Goal: Transaction & Acquisition: Purchase product/service

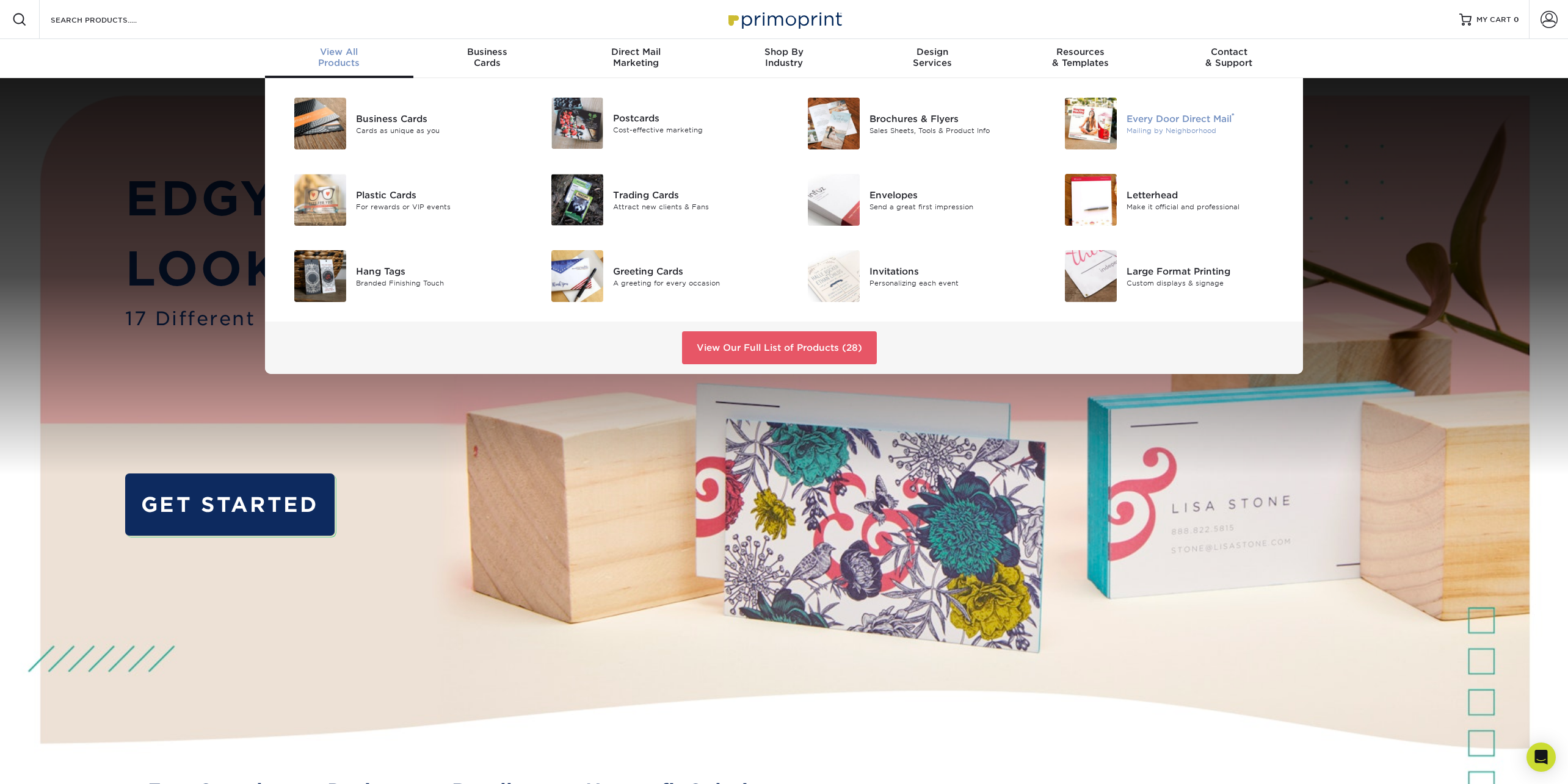
click at [1183, 118] on div "Every Door Direct Mail ®" at bounding box center [1207, 118] width 162 height 13
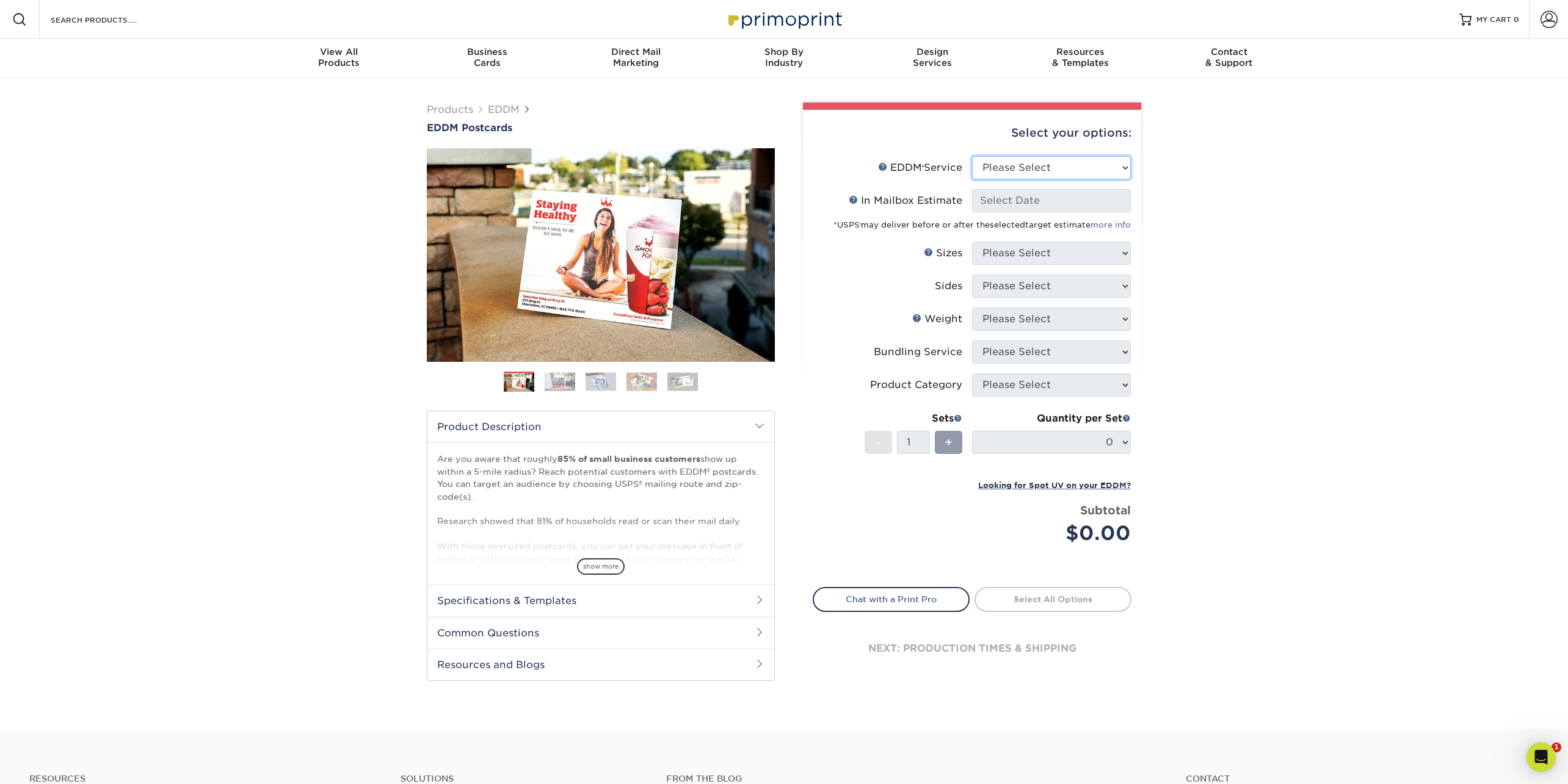
click at [1014, 172] on select "Please Select Full Service Print Only" at bounding box center [1051, 168] width 159 height 23
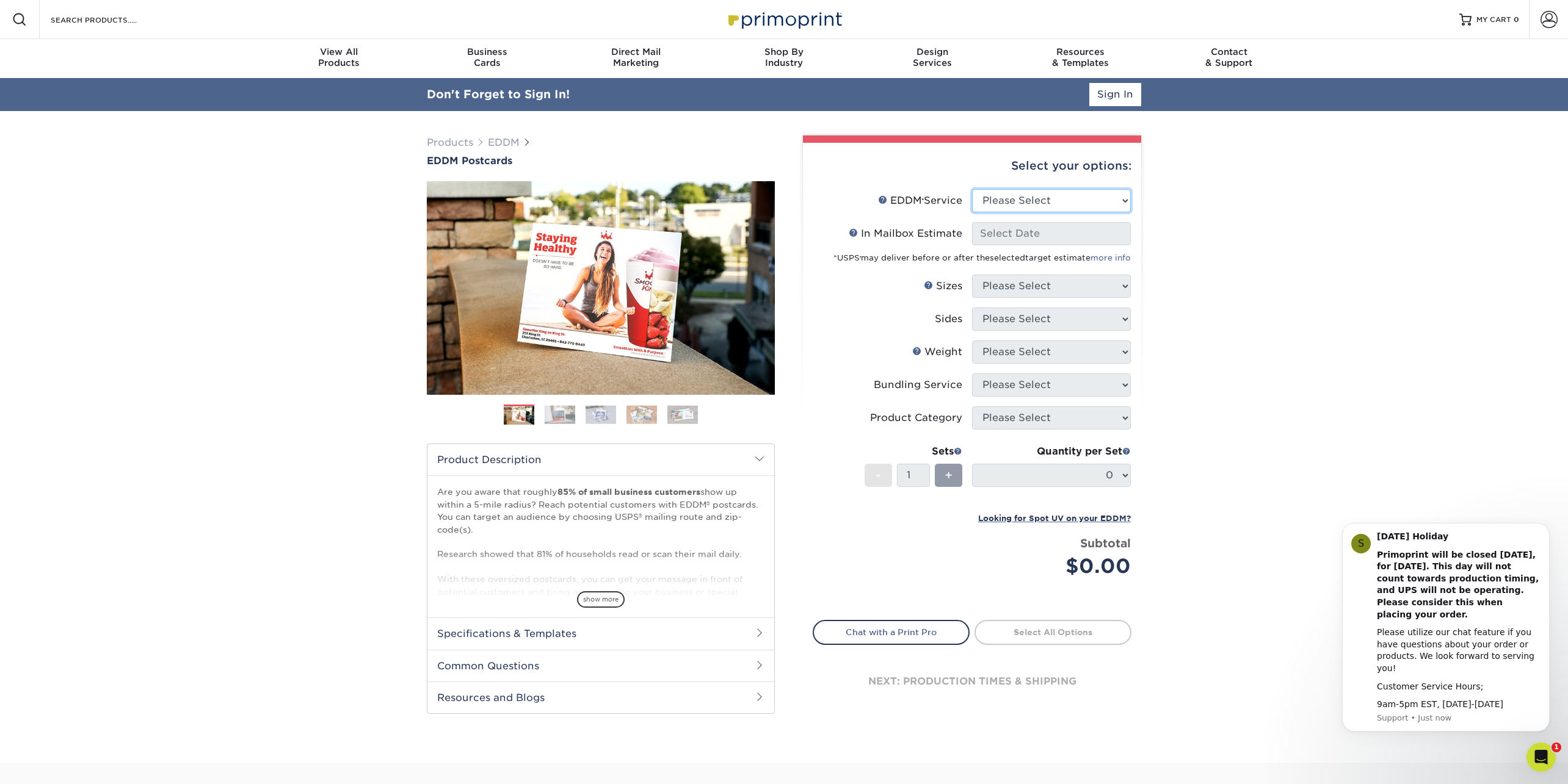
select select "full_service"
click at [972, 190] on select "Please Select Full Service Print Only" at bounding box center [1051, 201] width 159 height 23
select select "-1"
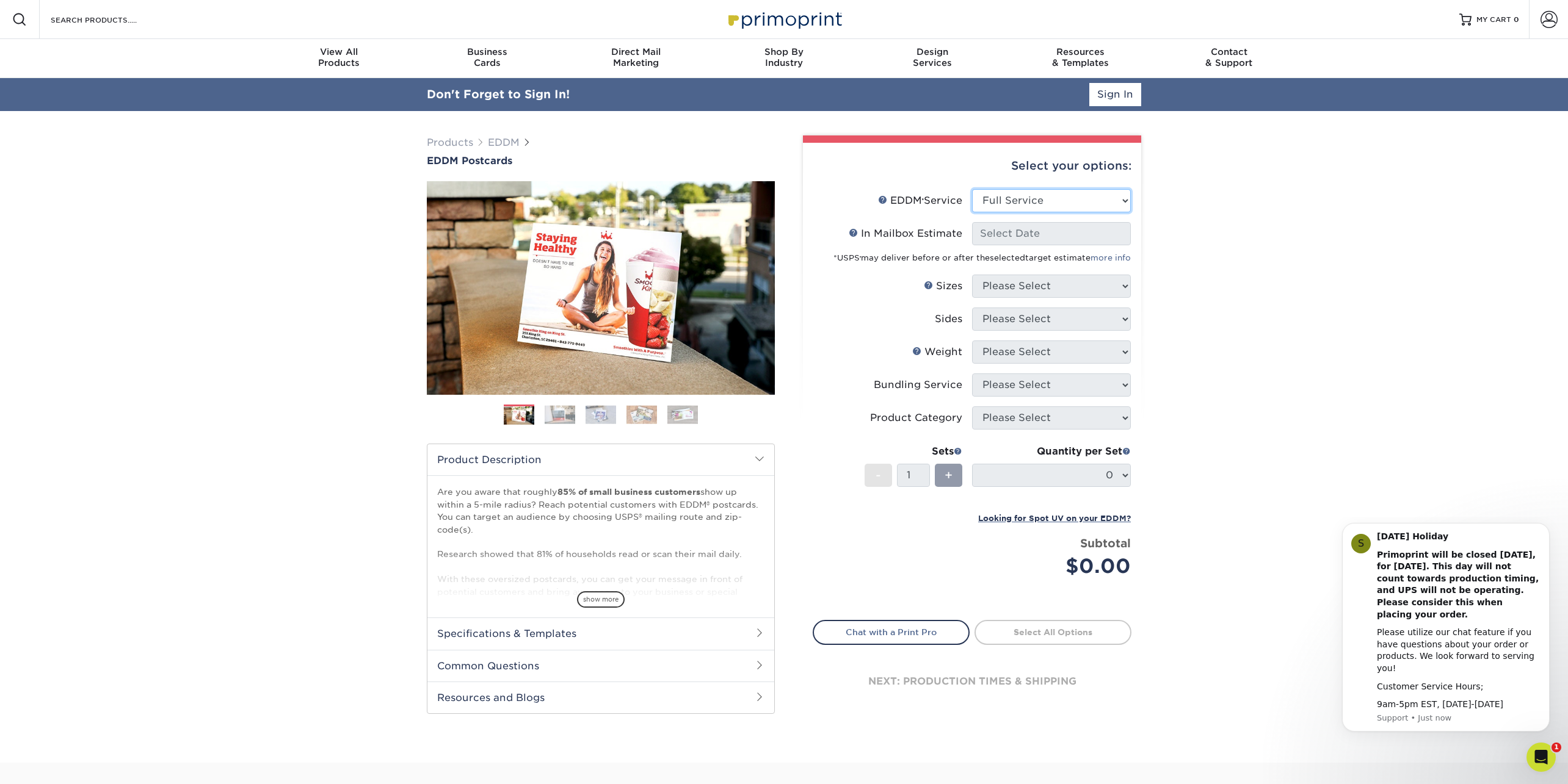
select select "-1"
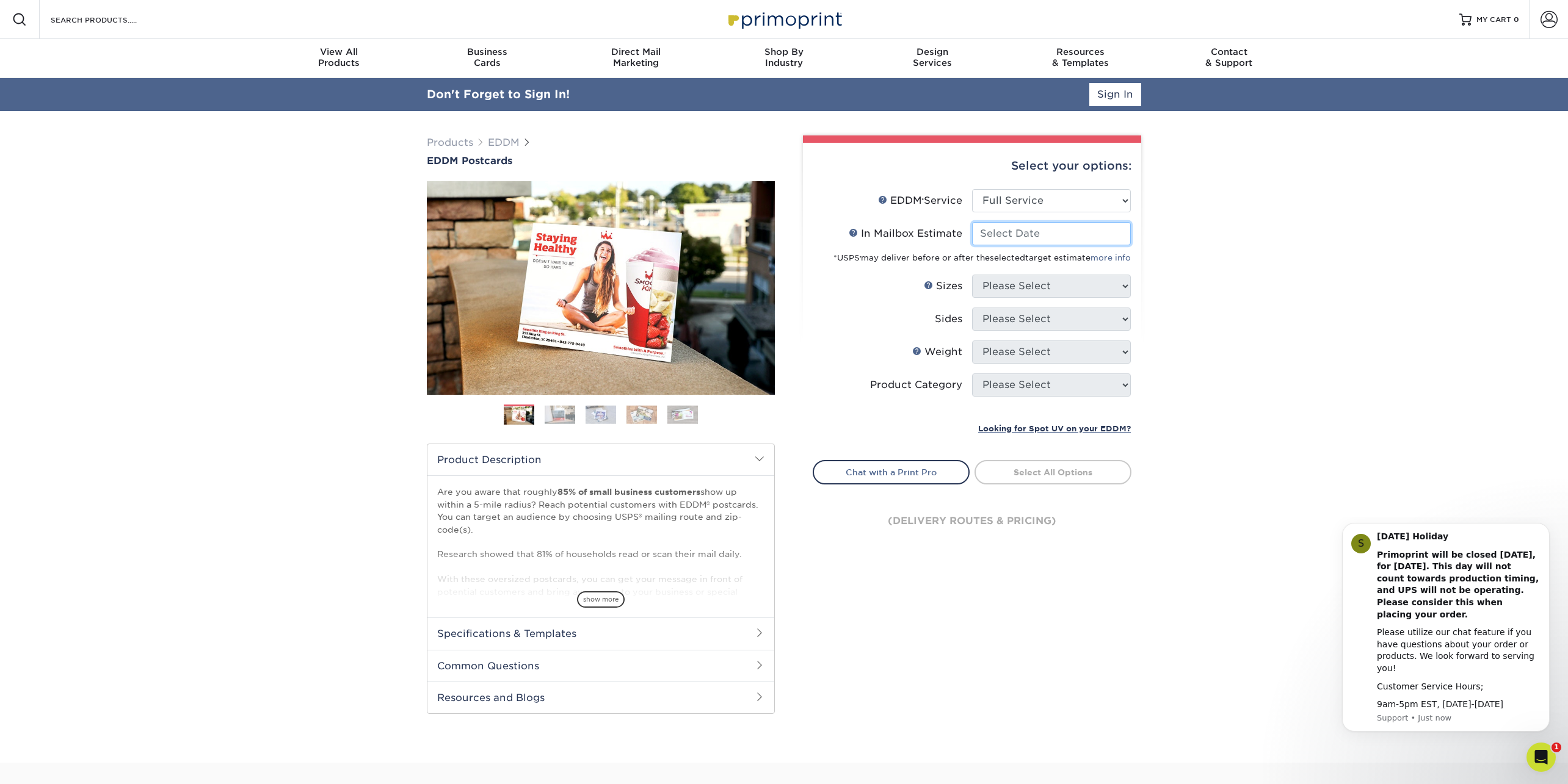
click at [1008, 229] on input "In Mailbox Estimate Help In Mailbox Estimate" at bounding box center [1051, 233] width 159 height 23
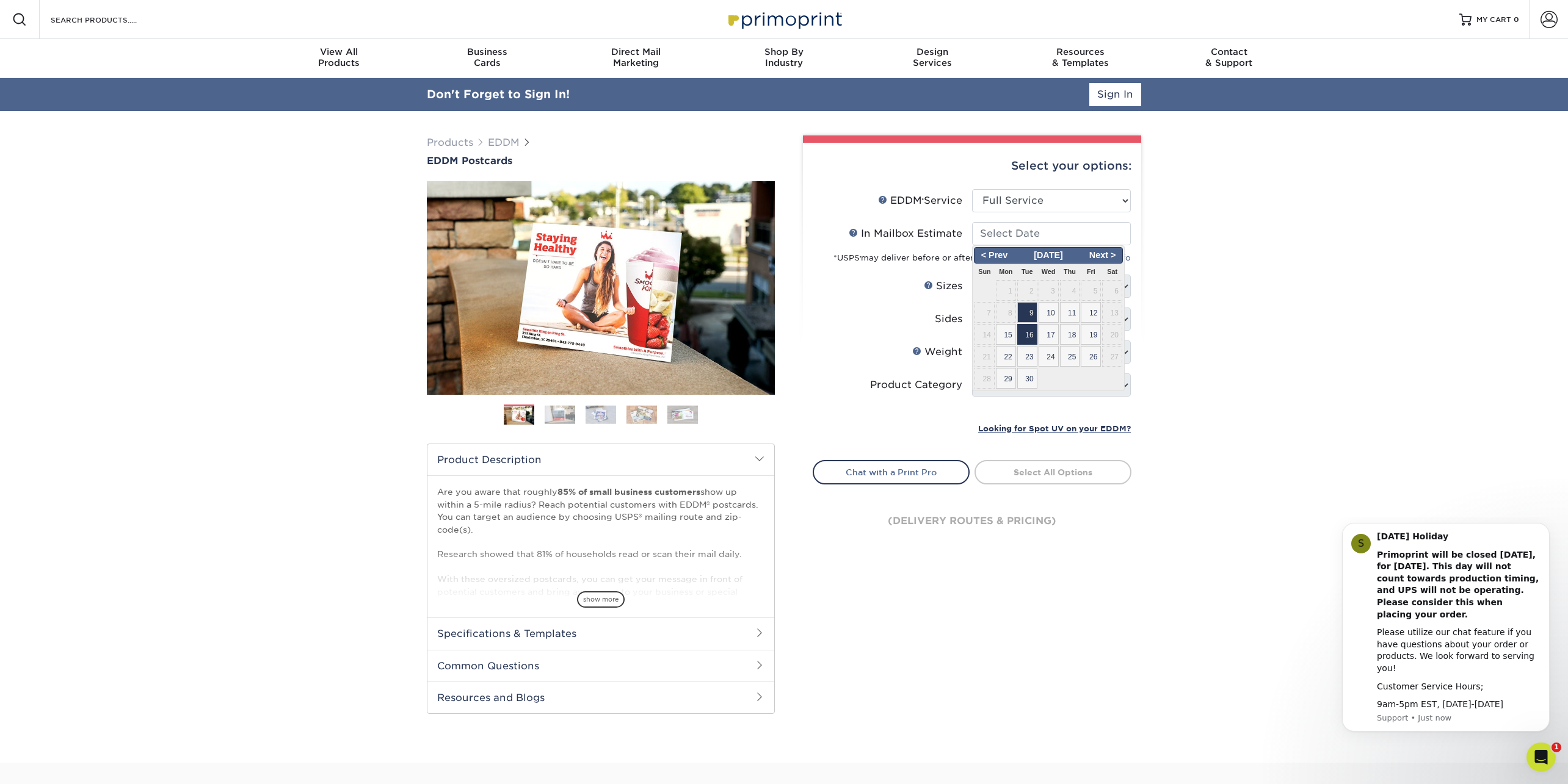
click at [1027, 332] on span "16" at bounding box center [1027, 334] width 20 height 21
type input "2025-09-16"
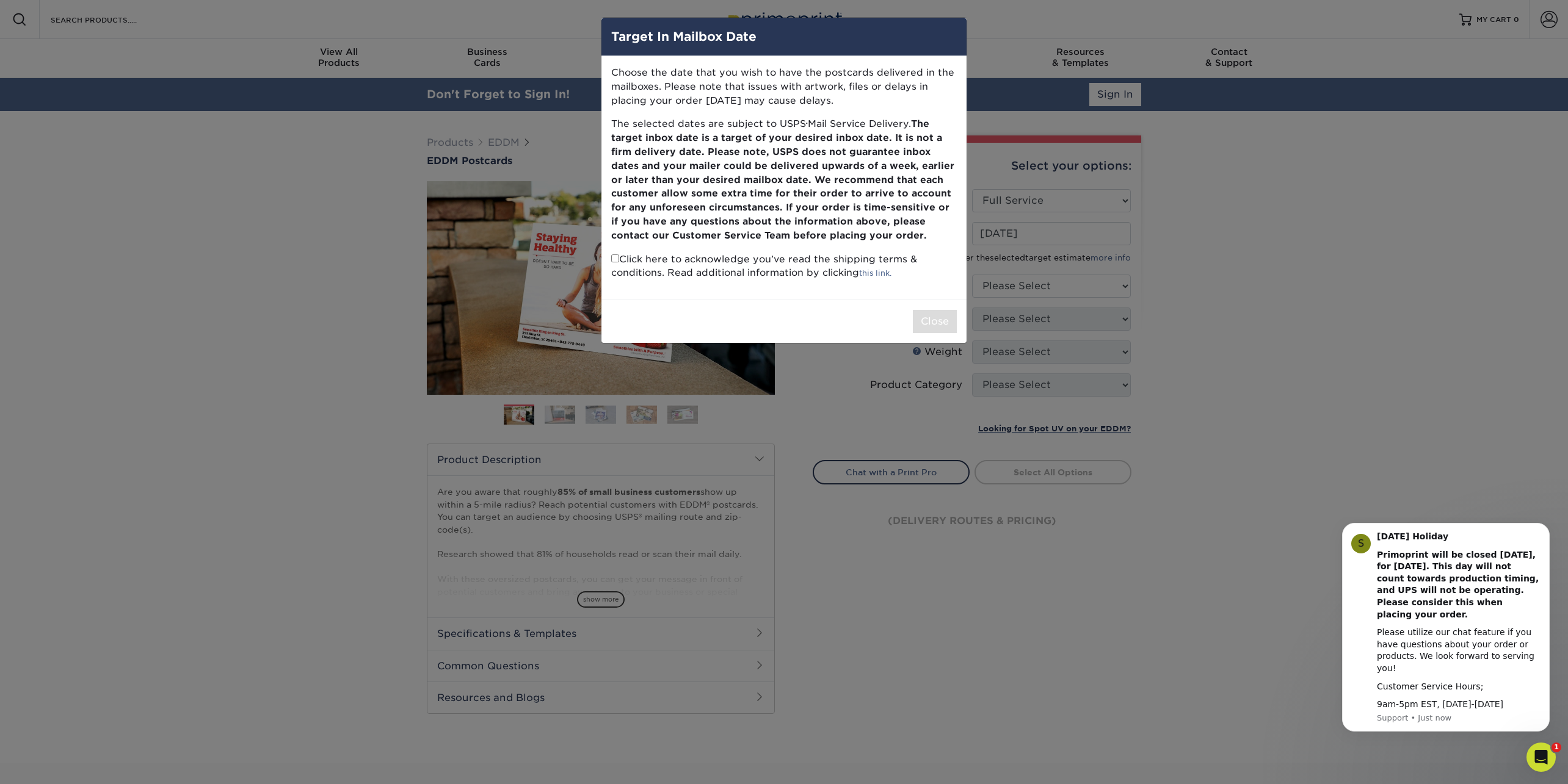
click at [612, 257] on input "checkbox" at bounding box center [614, 258] width 8 height 8
checkbox input "true"
click at [948, 326] on button "Close" at bounding box center [935, 322] width 44 height 23
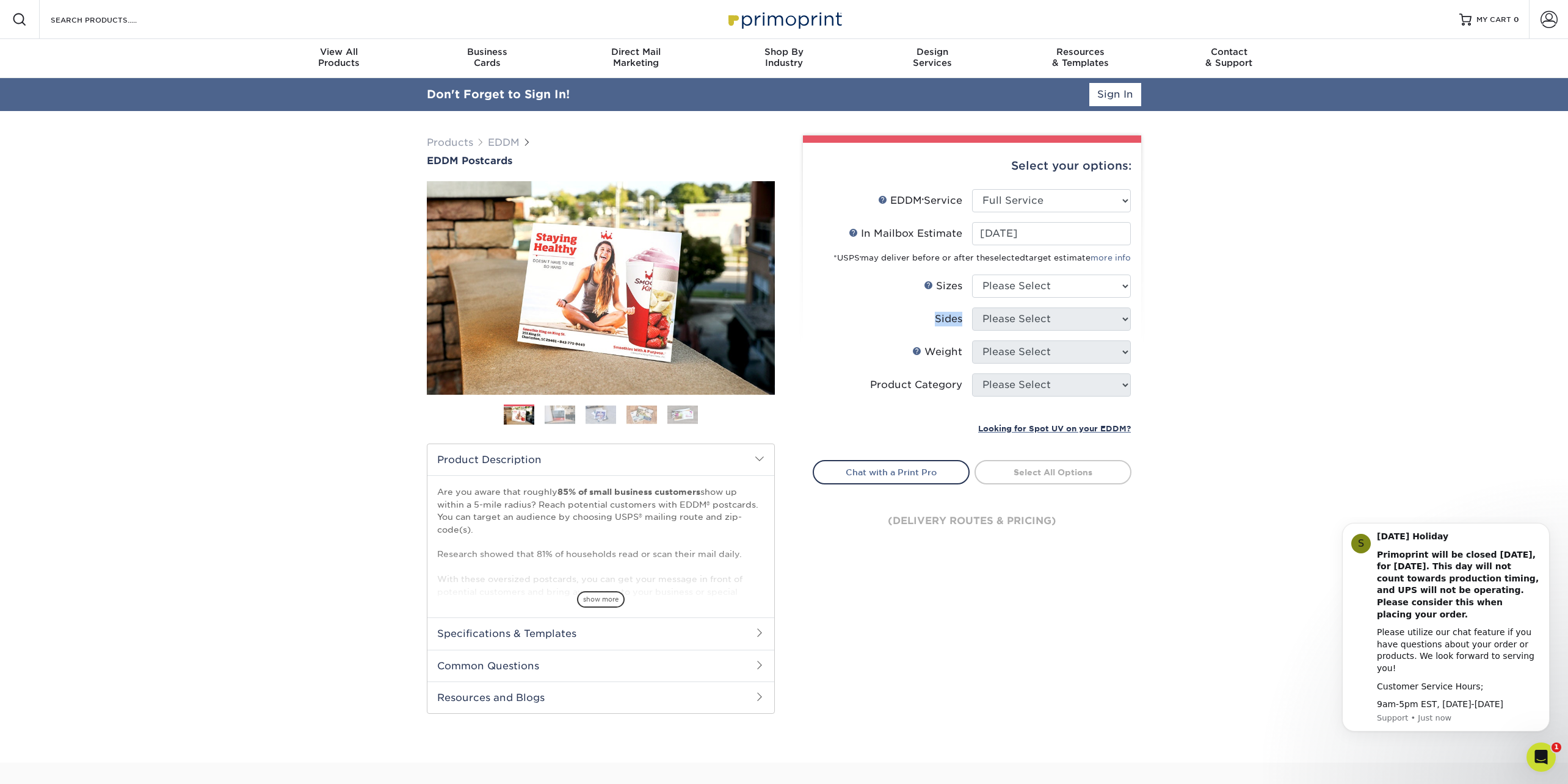
click at [948, 326] on div "Sides" at bounding box center [948, 318] width 28 height 14
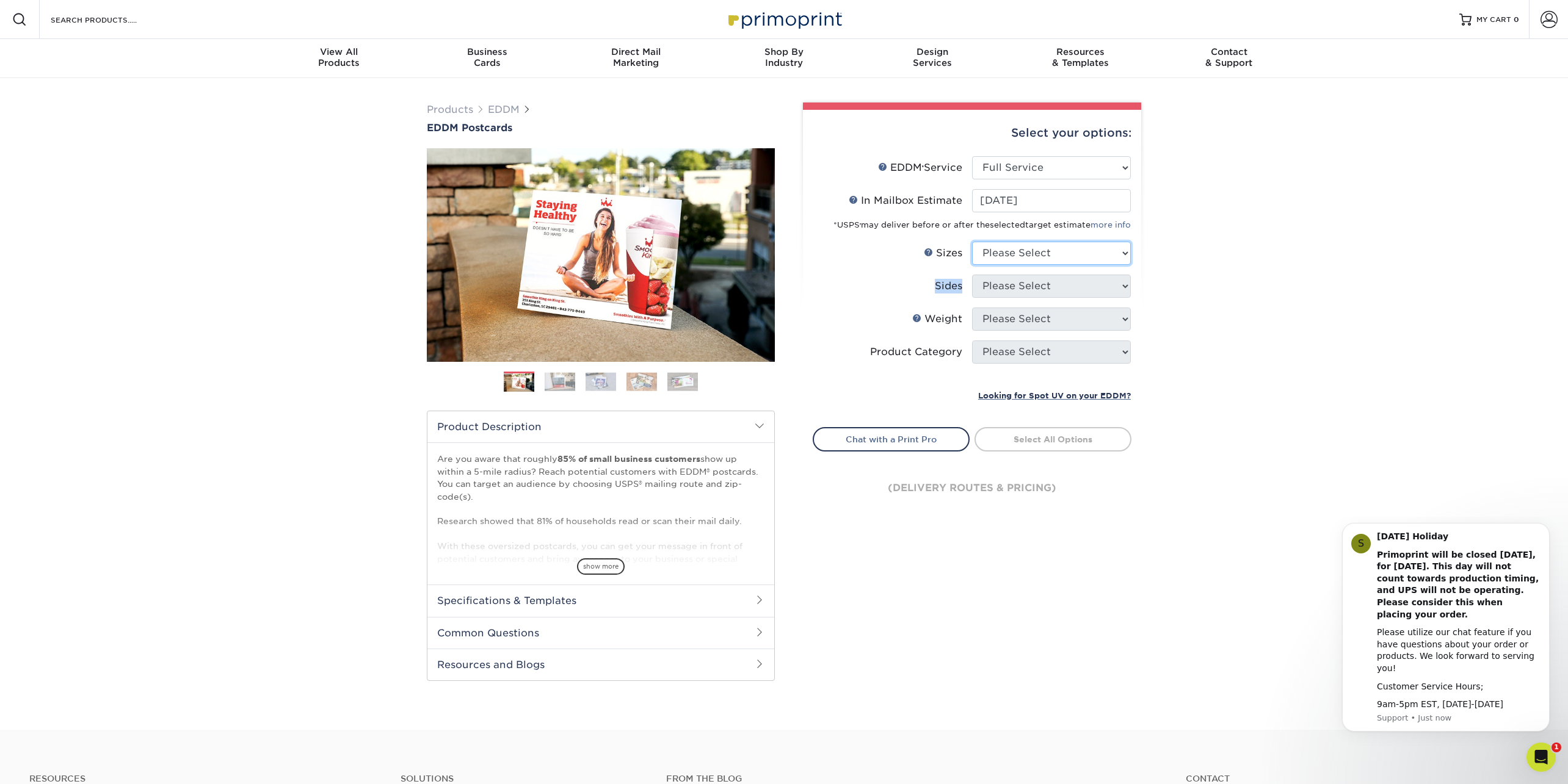
click at [1034, 242] on select "Please Select 4.5" x 12" 6" x 12" 6.5" x 8" 6.5" x 9" 6.5" x 12" 7" x 8.5" 8" x…" at bounding box center [1051, 253] width 159 height 23
select select "6.50x9.00"
click at [972, 242] on select "Please Select 4.5" x 12" 6" x 12" 6.5" x 8" 6.5" x 9" 6.5" x 12" 7" x 8.5" 8" x…" at bounding box center [1051, 253] width 159 height 23
click at [1015, 288] on select "Please Select Print Both Sides Print Front Only" at bounding box center [1051, 286] width 159 height 23
select select "13abbda7-1d64-4f25-8bb2-c179b224825d"
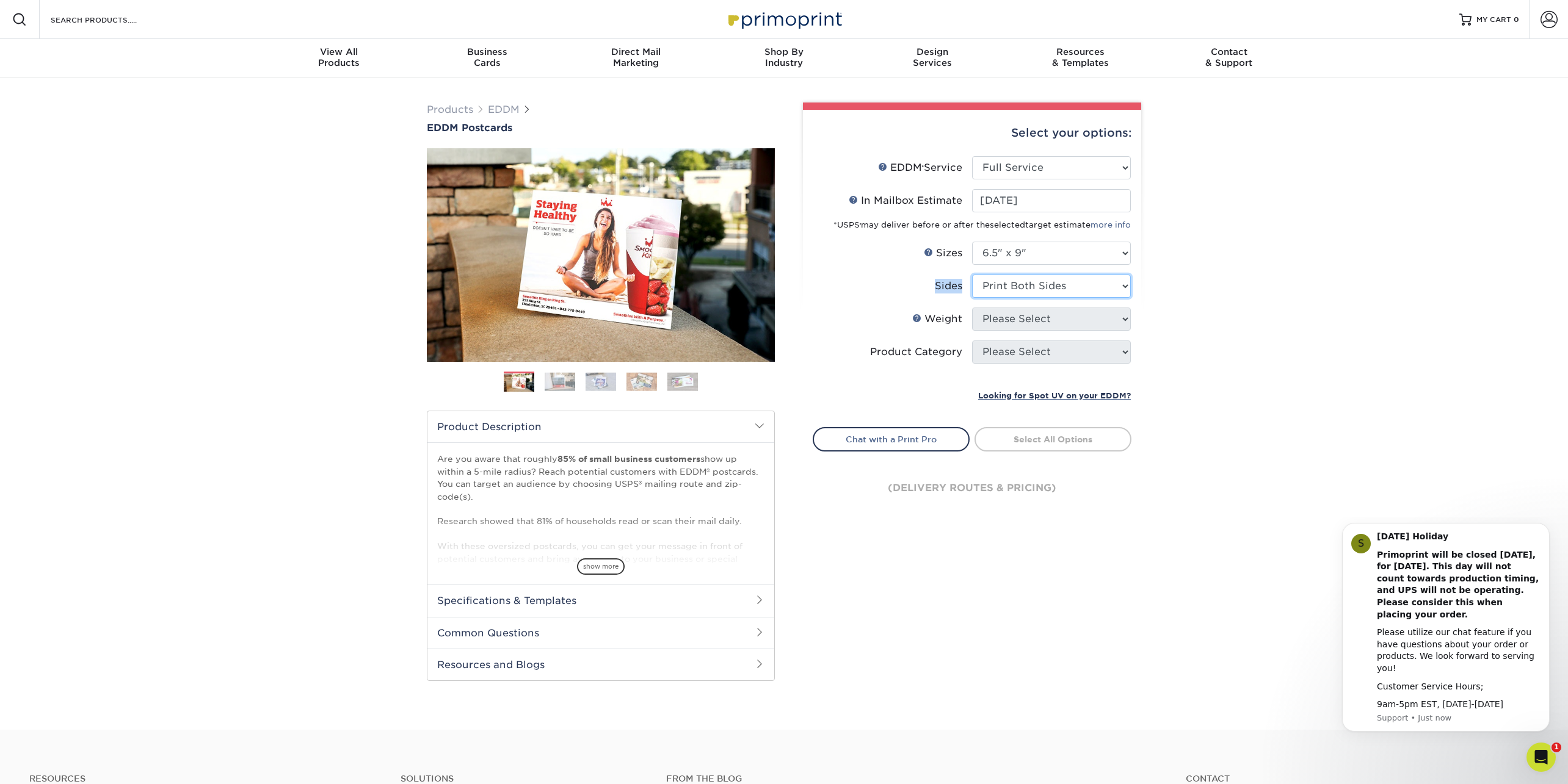
click at [972, 274] on select "Please Select Print Both Sides Print Front Only" at bounding box center [1051, 286] width 159 height 23
click at [1008, 320] on select "Please Select 16PT 14PT" at bounding box center [1051, 319] width 159 height 23
select select "16PT"
click at [972, 308] on select "Please Select 16PT 14PT" at bounding box center [1051, 319] width 159 height 23
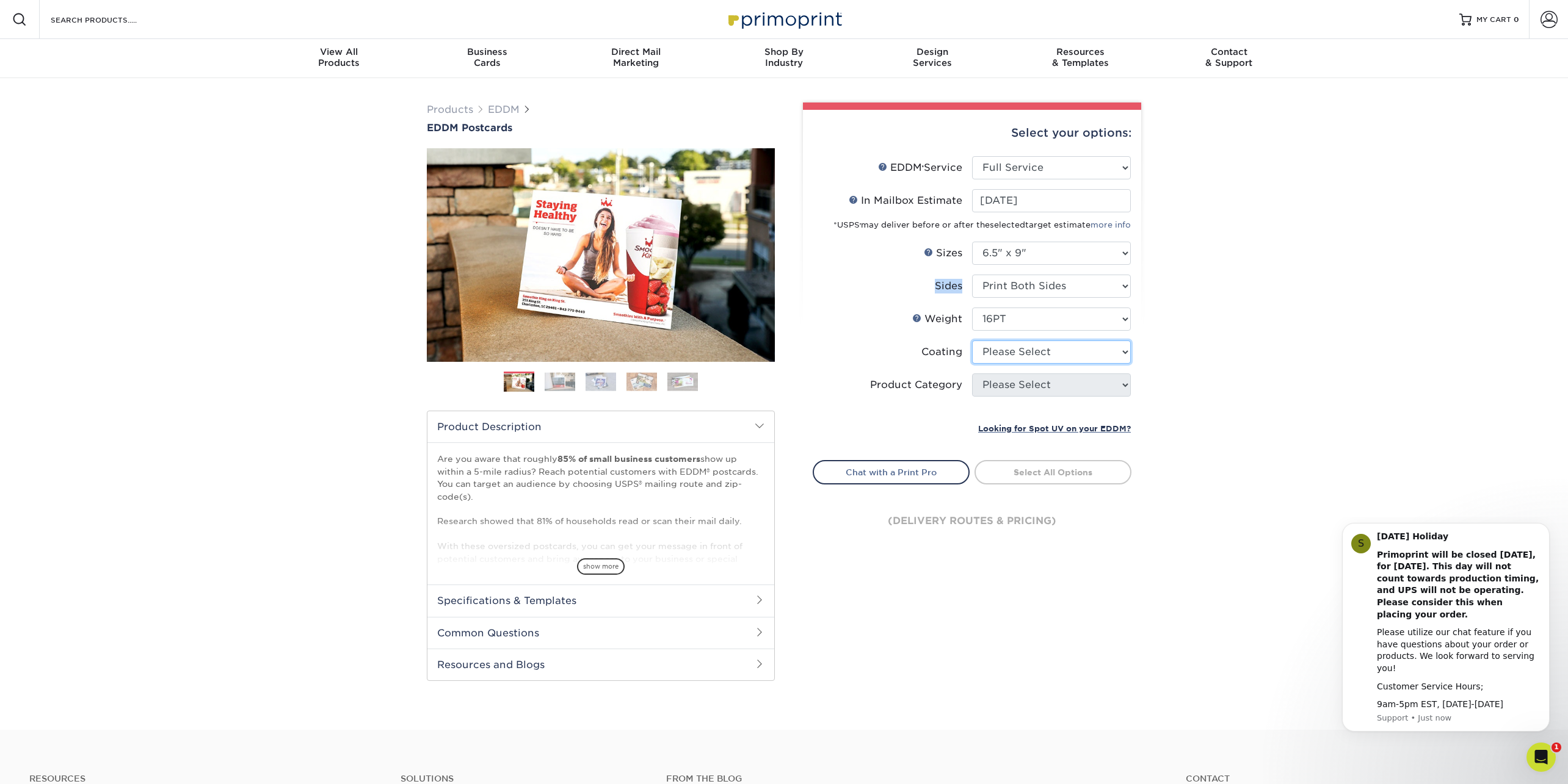
click at [1000, 356] on select at bounding box center [1051, 352] width 159 height 23
select select "121bb7b5-3b4d-429f-bd8d-bbf80e953313"
click at [972, 341] on select at bounding box center [1051, 352] width 159 height 23
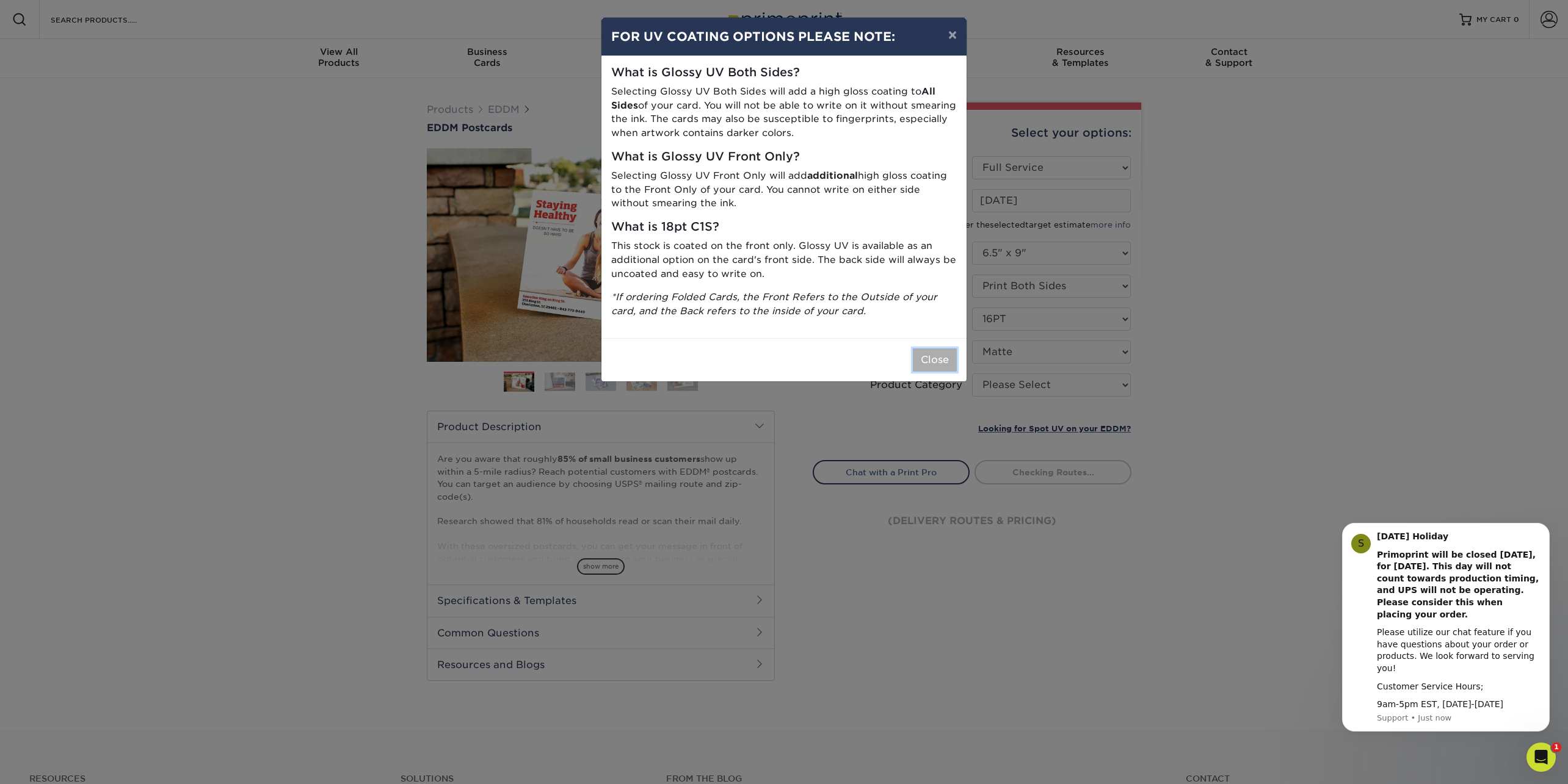
click at [932, 358] on button "Close" at bounding box center [935, 360] width 44 height 23
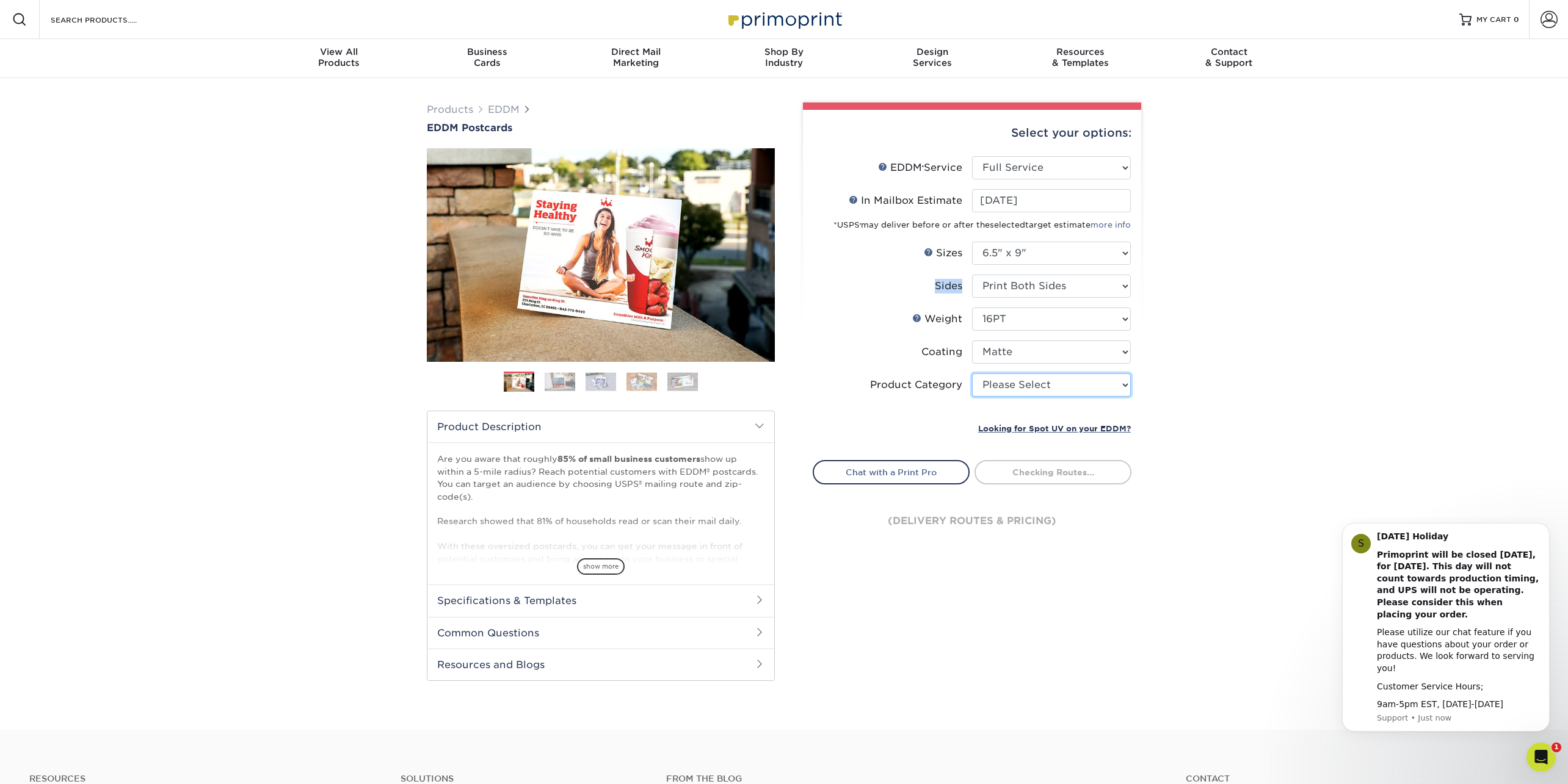
click at [1002, 385] on select "Please Select Postcards" at bounding box center [1051, 385] width 159 height 23
select select "9b7272e0-d6c8-4c3c-8e97-d3a1bcdab858"
click at [972, 373] on select "Please Select Postcards" at bounding box center [1051, 385] width 159 height 23
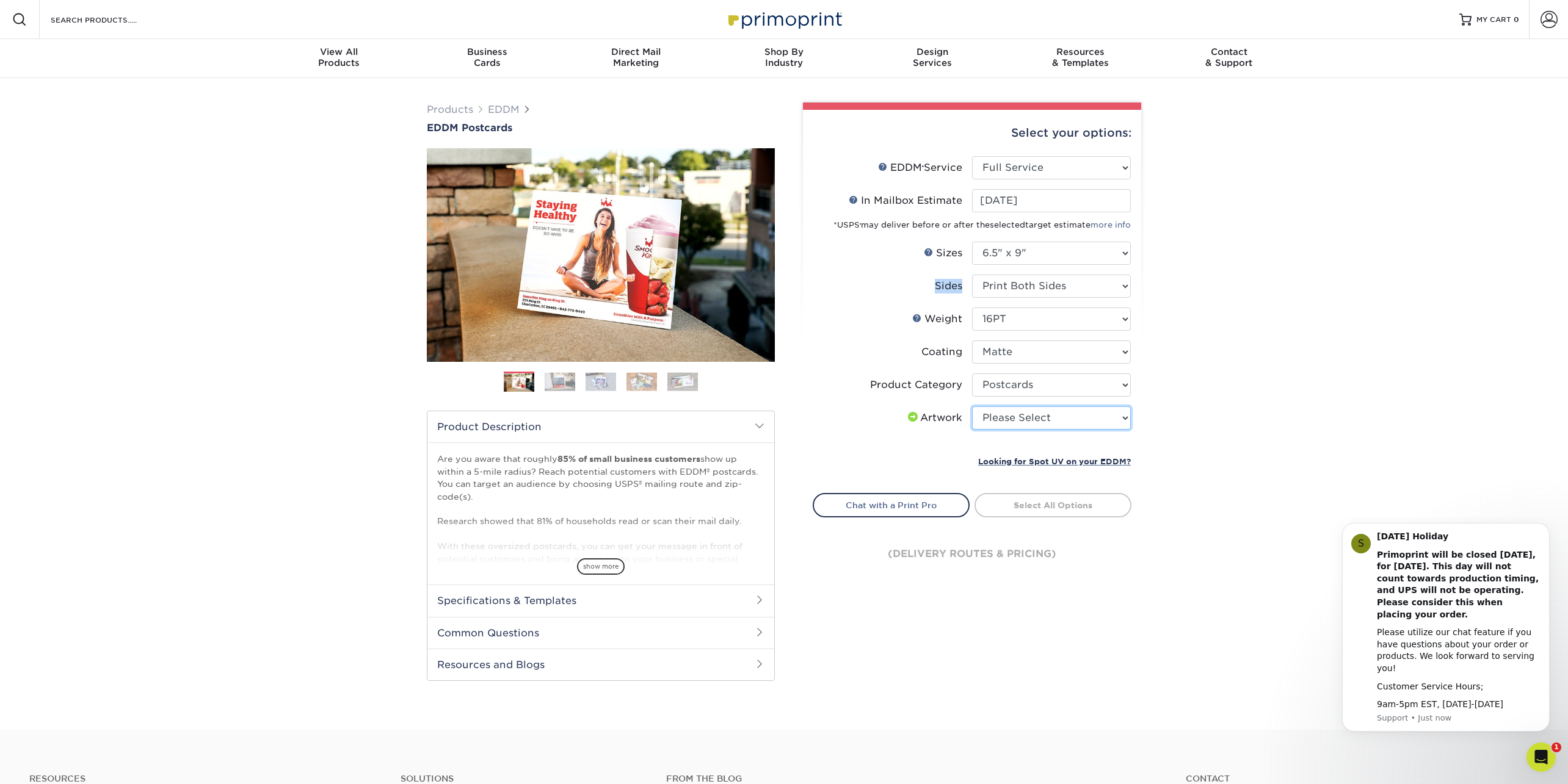
click at [1002, 415] on select "Please Select I will upload files I need a design - $150" at bounding box center [1051, 418] width 159 height 23
select select "upload"
click at [972, 407] on select "Please Select I will upload files I need a design - $150" at bounding box center [1051, 418] width 159 height 23
click at [1026, 505] on link "Select Routes" at bounding box center [1053, 504] width 157 height 22
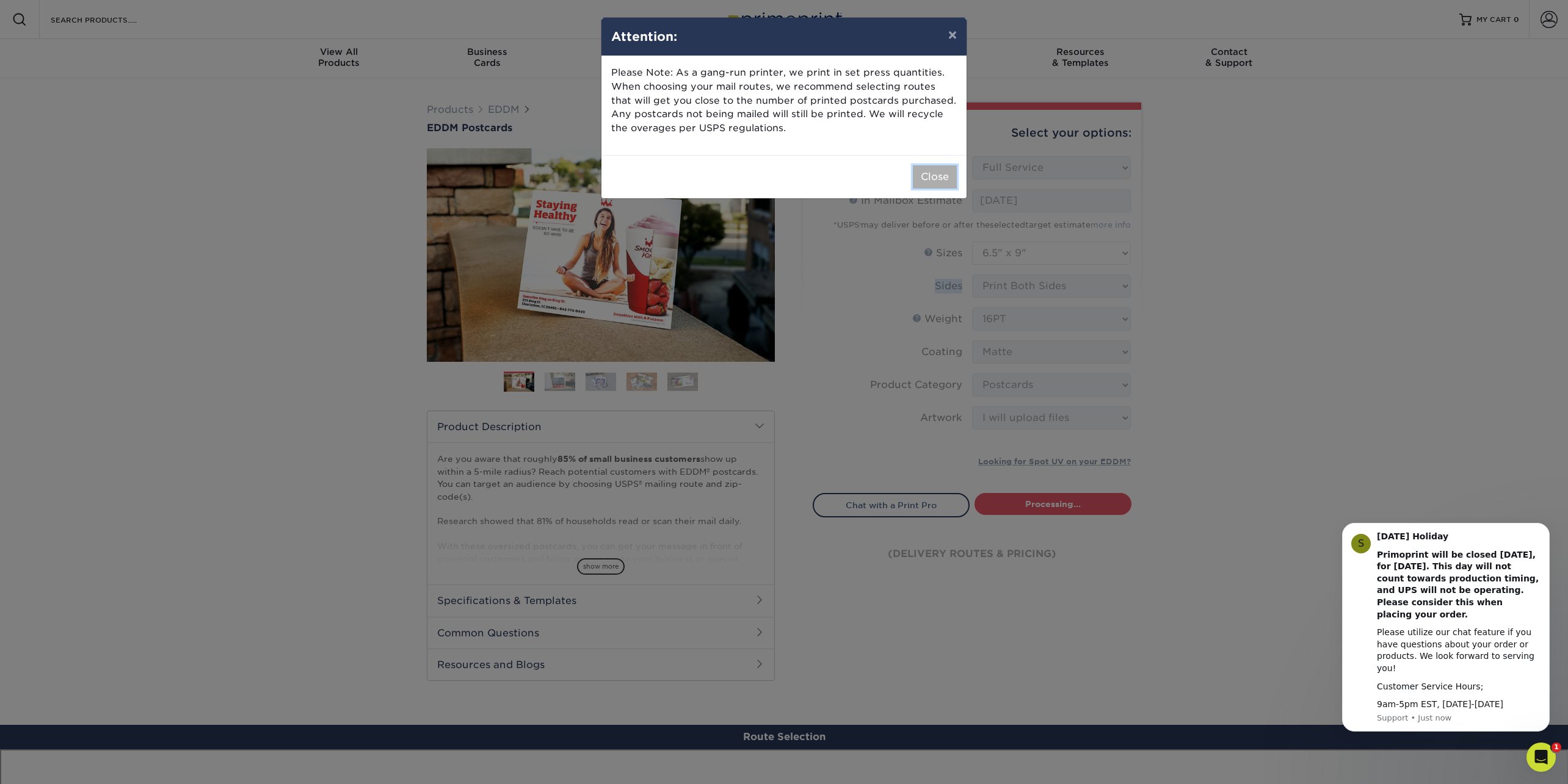
click at [943, 174] on button "Close" at bounding box center [935, 177] width 44 height 23
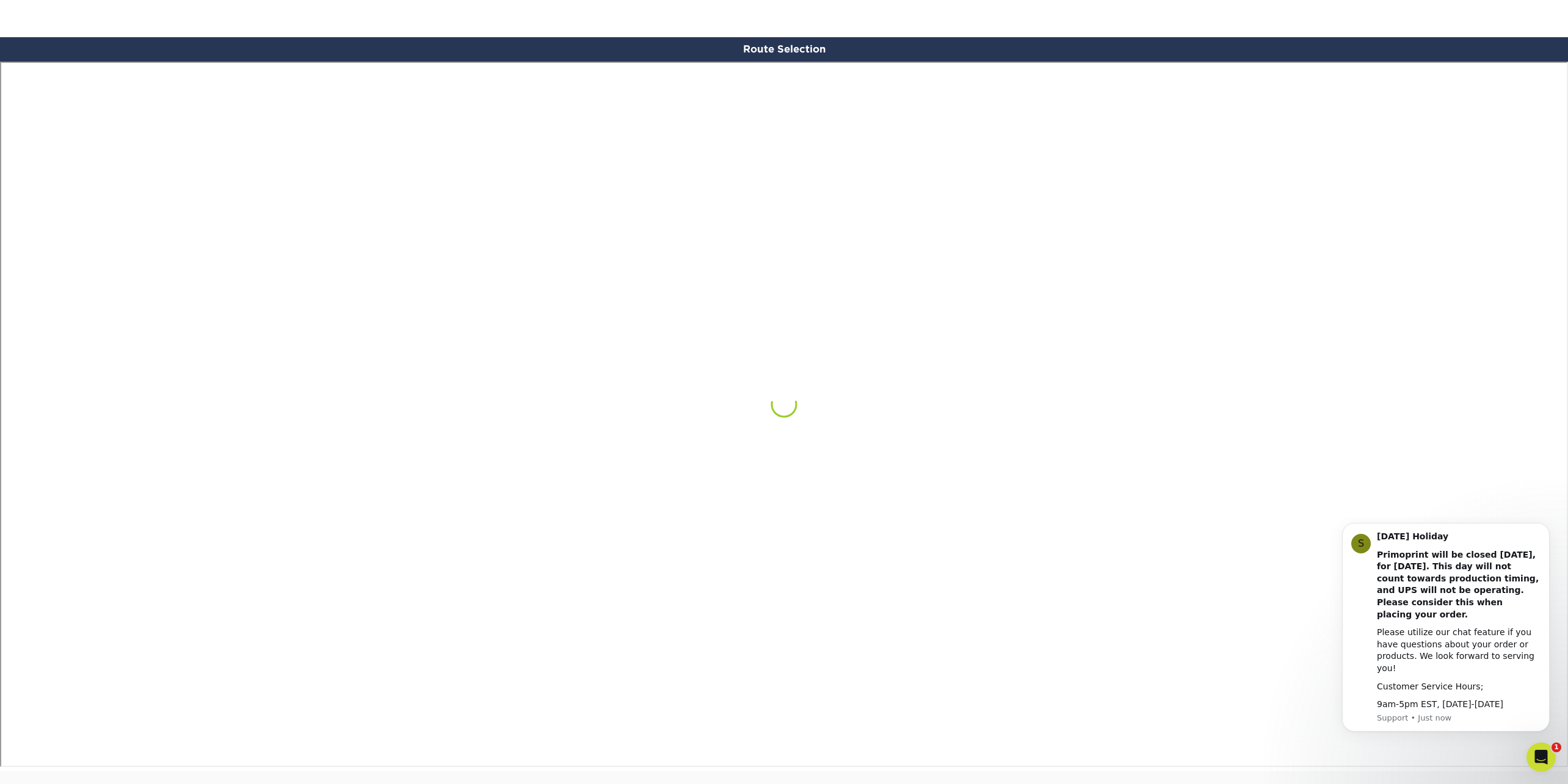
scroll to position [711, 0]
